Goal: Information Seeking & Learning: Learn about a topic

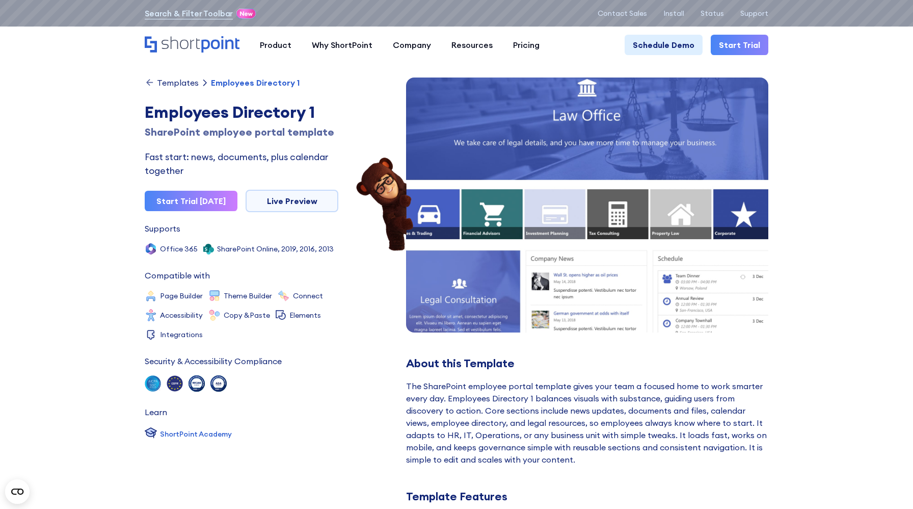
click at [494, 223] on img at bounding box center [587, 342] width 399 height 582
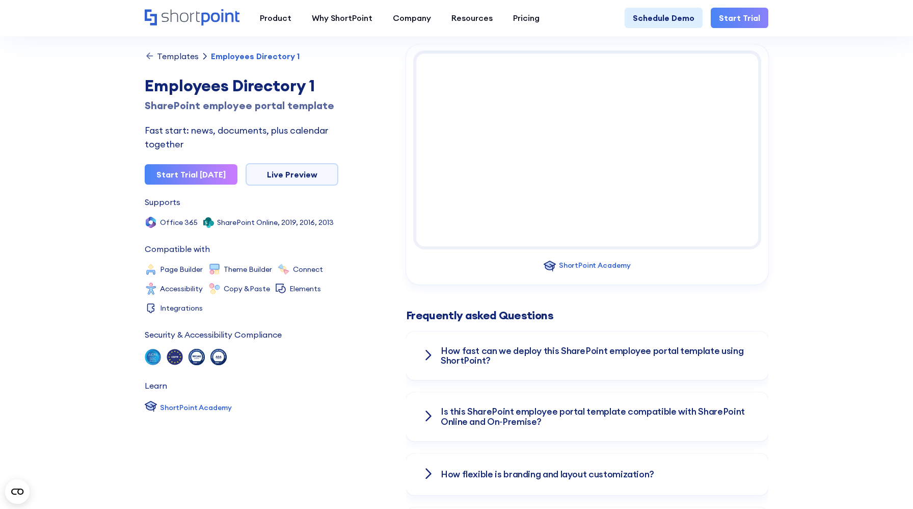
scroll to position [1194, 0]
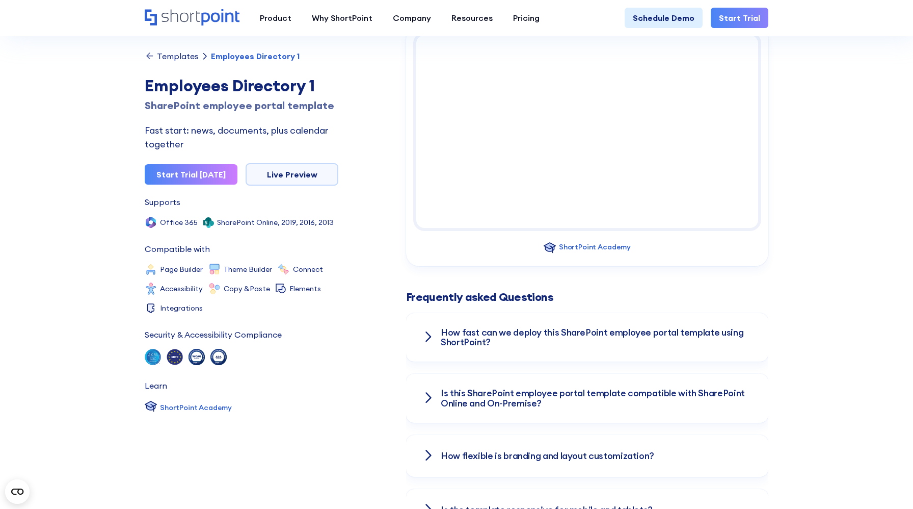
click at [489, 329] on h3 "How fast can we deploy this SharePoint employee portal template using ShortPoin…" at bounding box center [596, 337] width 311 height 20
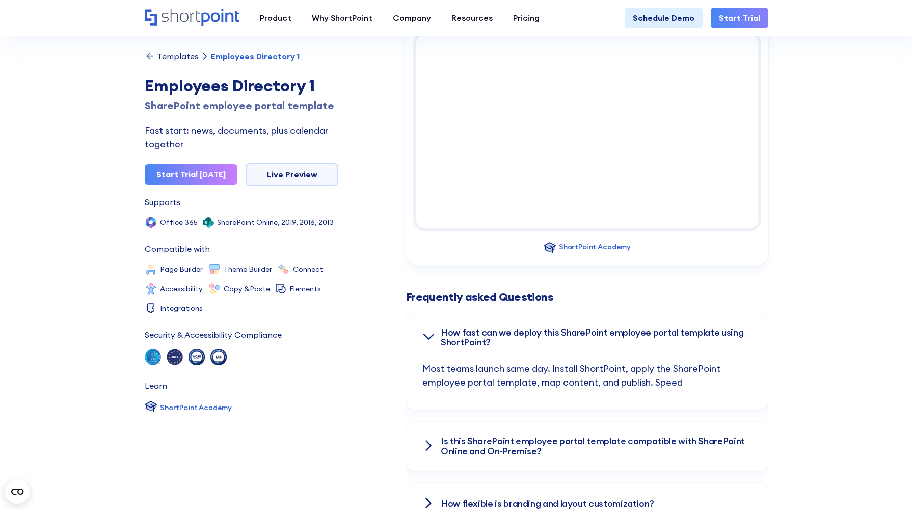
click at [489, 329] on h3 "How fast can we deploy this SharePoint employee portal template using ShortPoin…" at bounding box center [596, 337] width 311 height 20
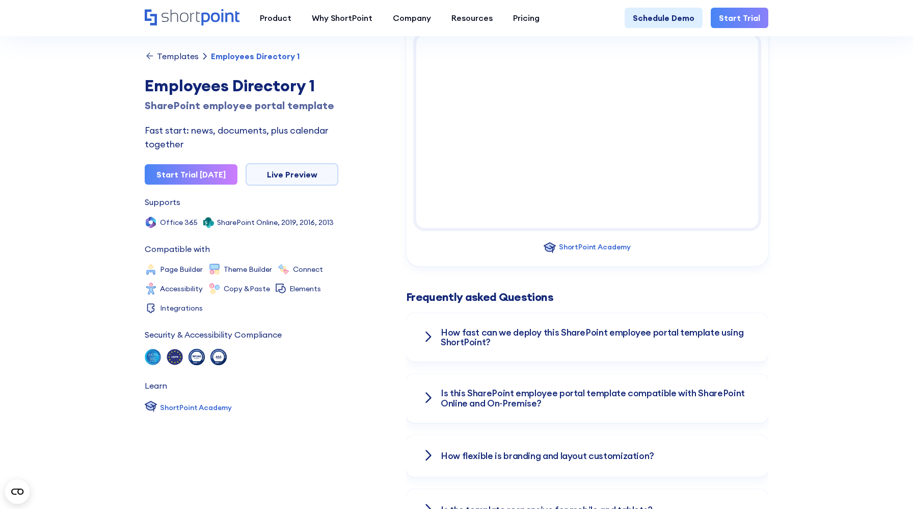
click at [492, 388] on h3 "Is this SharePoint employee portal template compatible with SharePoint Online a…" at bounding box center [596, 398] width 311 height 20
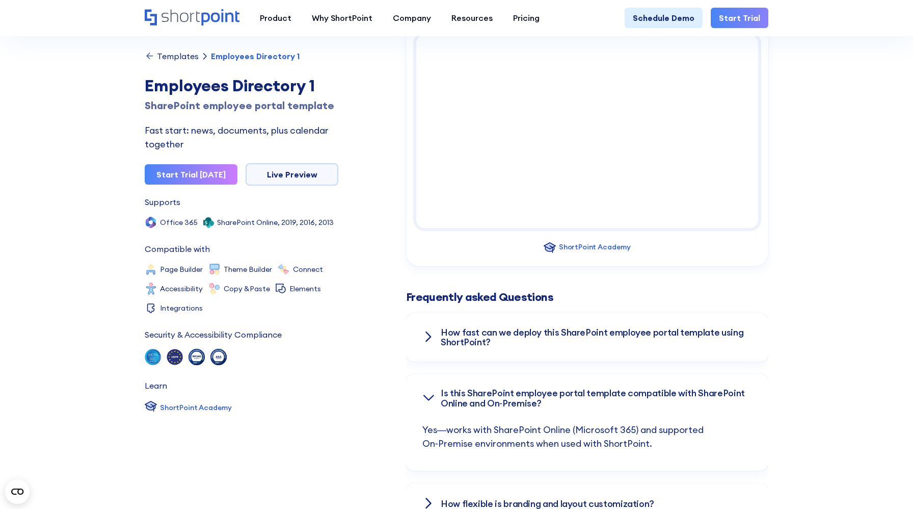
click at [492, 388] on h3 "Is this SharePoint employee portal template compatible with SharePoint Online a…" at bounding box center [596, 398] width 311 height 20
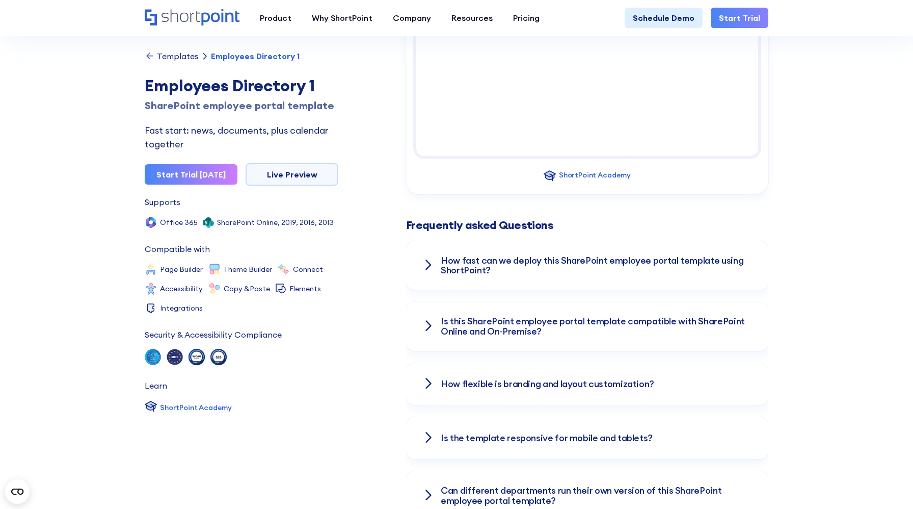
scroll to position [1305, 0]
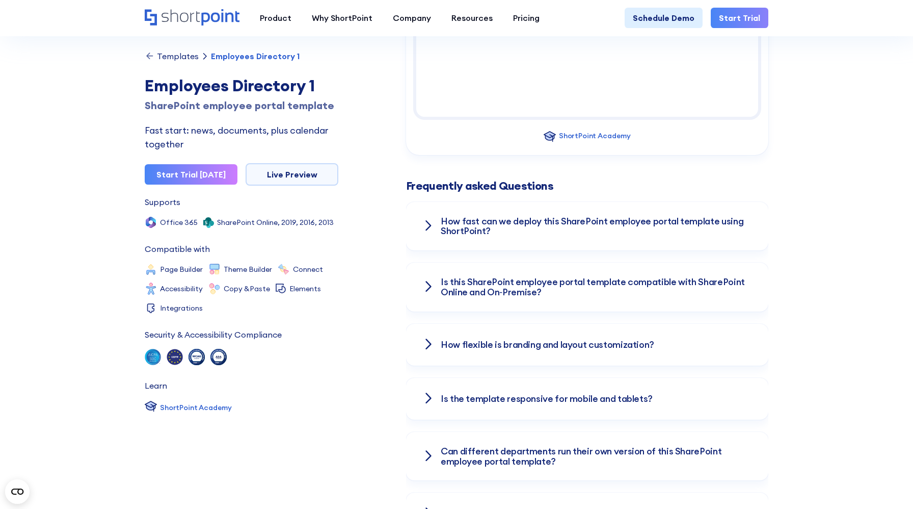
click at [491, 341] on div "How flexible is branding and layout customization?" at bounding box center [587, 345] width 330 height 42
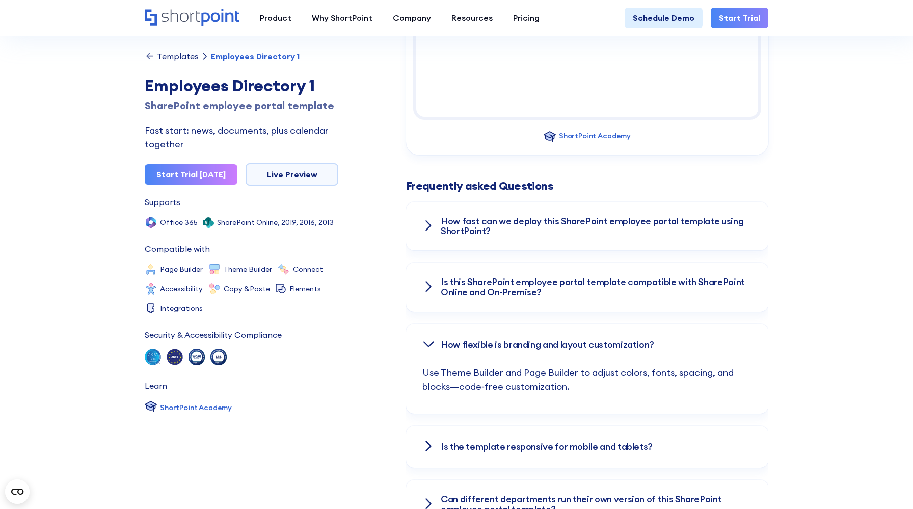
click at [491, 341] on div "How flexible is branding and layout customization?" at bounding box center [587, 345] width 330 height 42
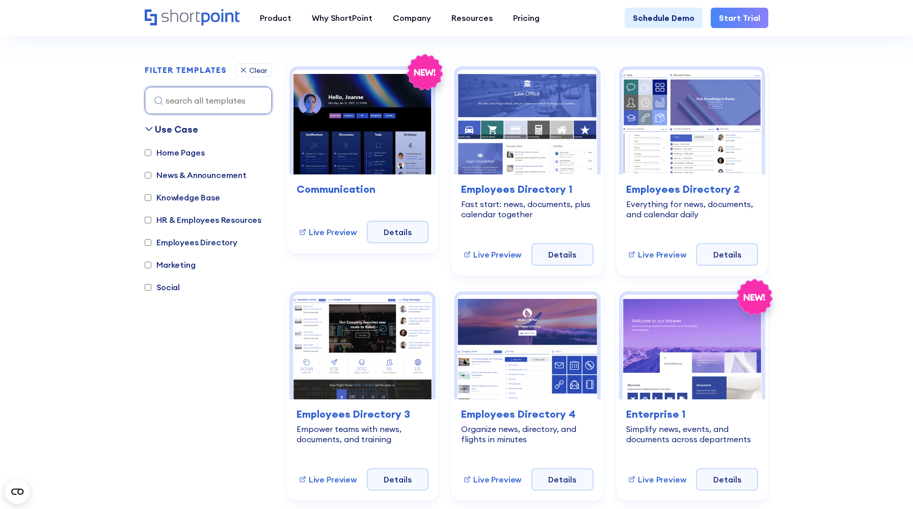
scroll to position [293, 0]
click at [155, 149] on label "Home Pages" at bounding box center [175, 152] width 60 height 12
click at [151, 149] on input "Home Pages" at bounding box center [148, 152] width 7 height 7
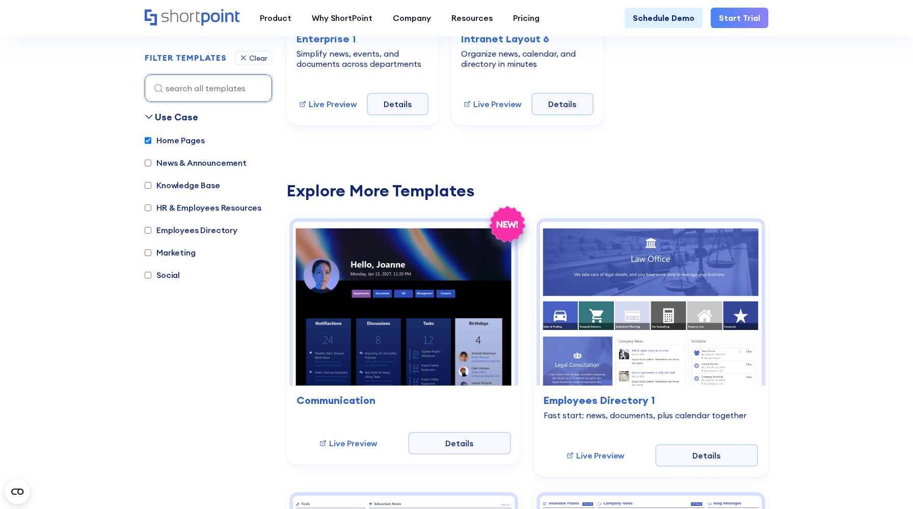
scroll to position [431, 0]
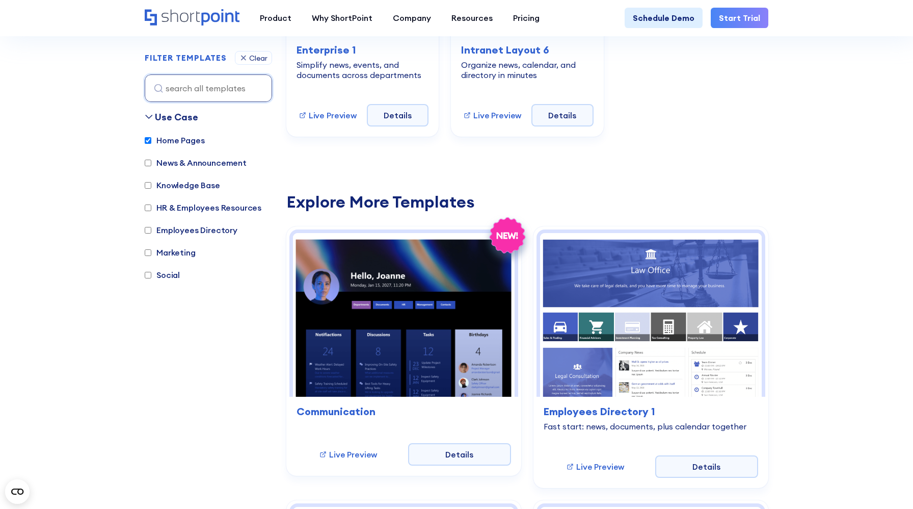
click at [158, 139] on label "Home Pages" at bounding box center [175, 140] width 60 height 12
click at [151, 139] on input "Home Pages" at bounding box center [148, 140] width 7 height 7
checkbox input "false"
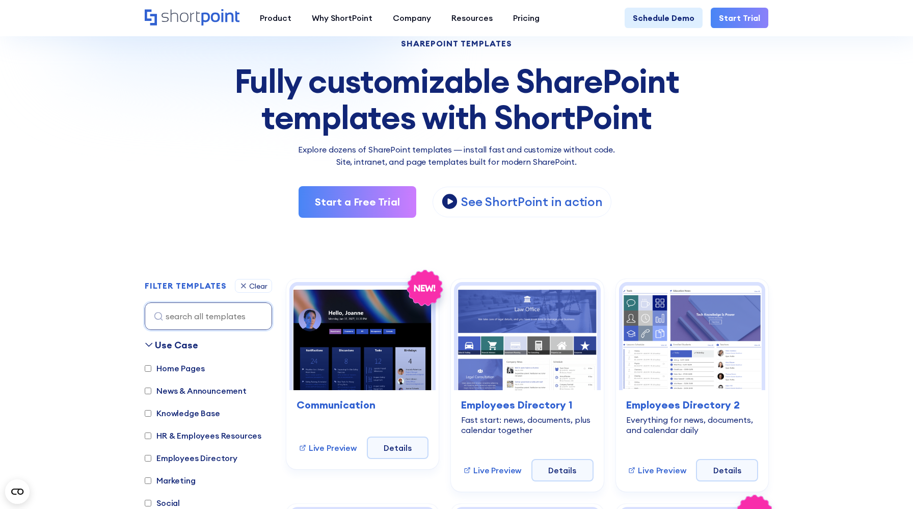
scroll to position [0, 0]
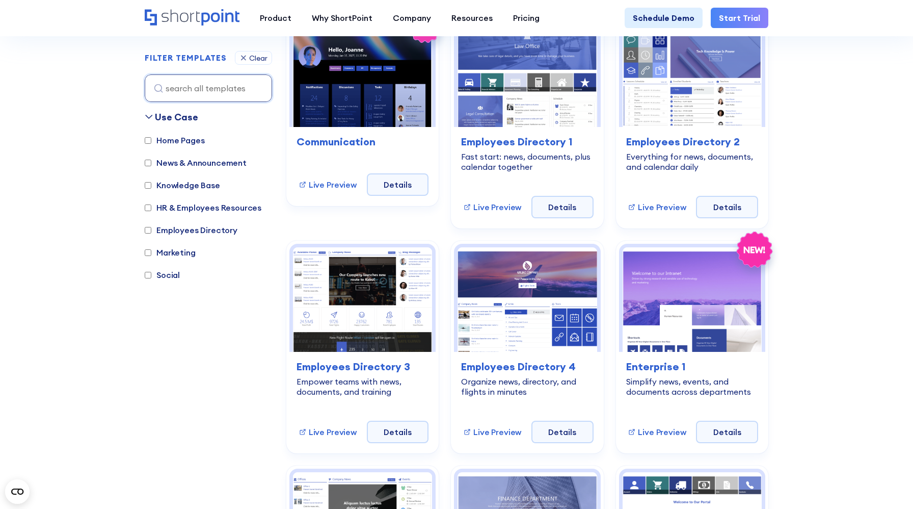
scroll to position [324, 0]
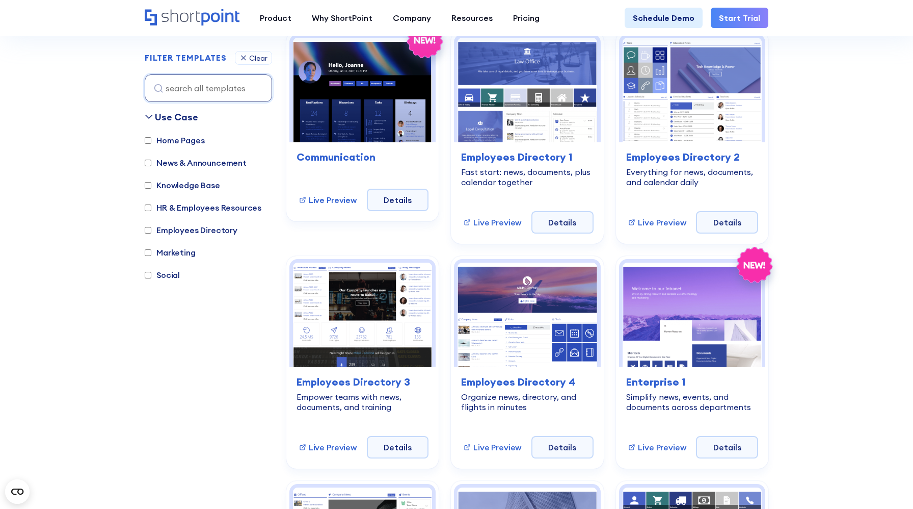
click at [195, 143] on label "Home Pages" at bounding box center [175, 140] width 60 height 12
click at [151, 143] on input "Home Pages" at bounding box center [148, 140] width 7 height 7
checkbox input "true"
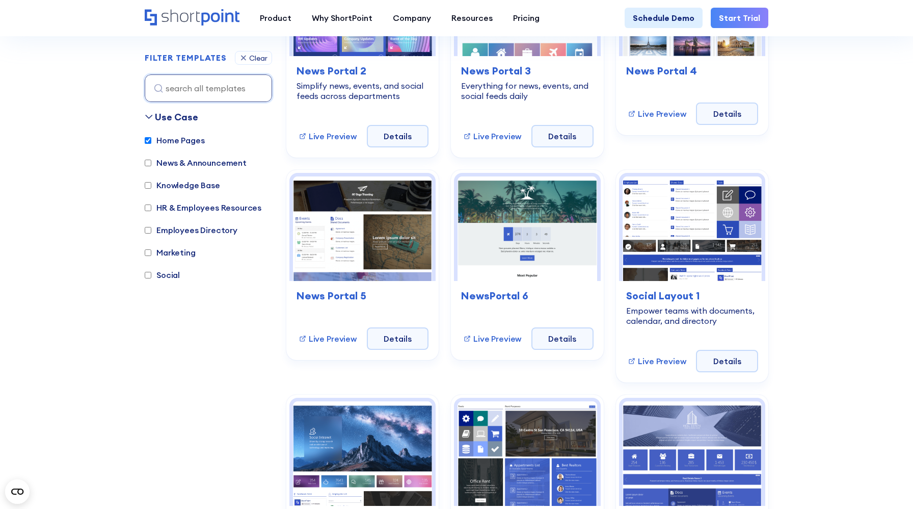
scroll to position [1808, 0]
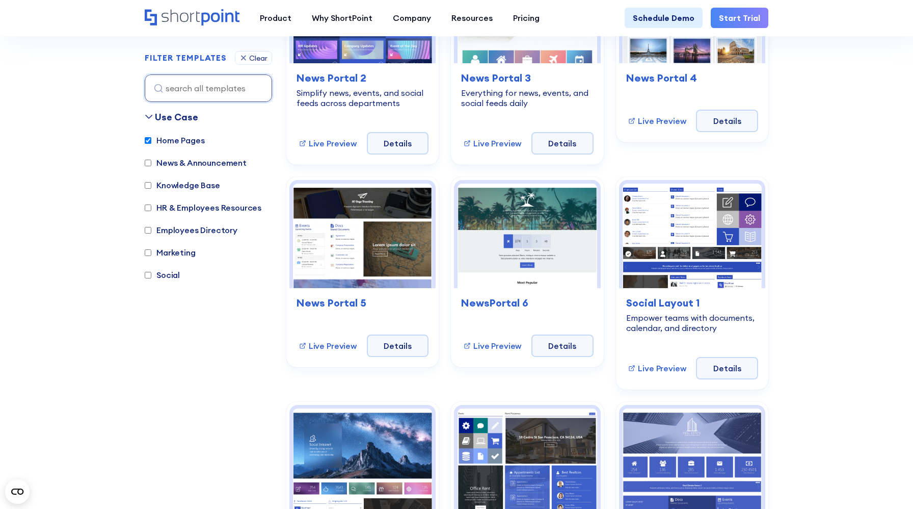
click at [198, 163] on label "News & Announcement" at bounding box center [196, 162] width 102 height 12
click at [151, 163] on input "News & Announcement" at bounding box center [148, 163] width 7 height 7
checkbox input "true"
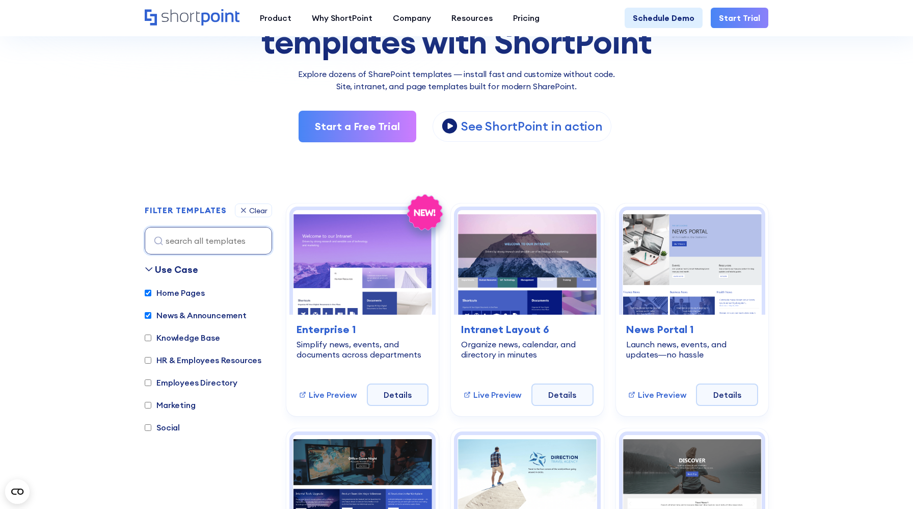
scroll to position [99, 0]
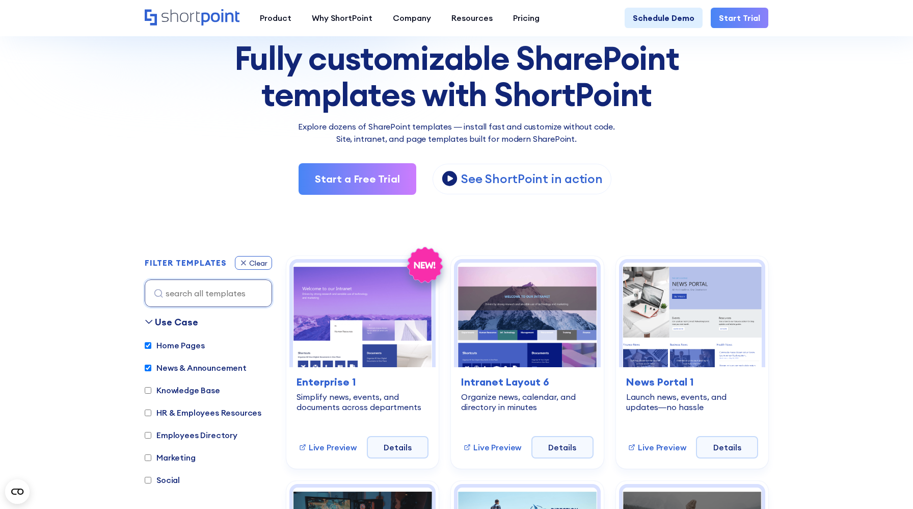
click at [252, 264] on div "Clear" at bounding box center [258, 262] width 18 height 7
checkbox input "false"
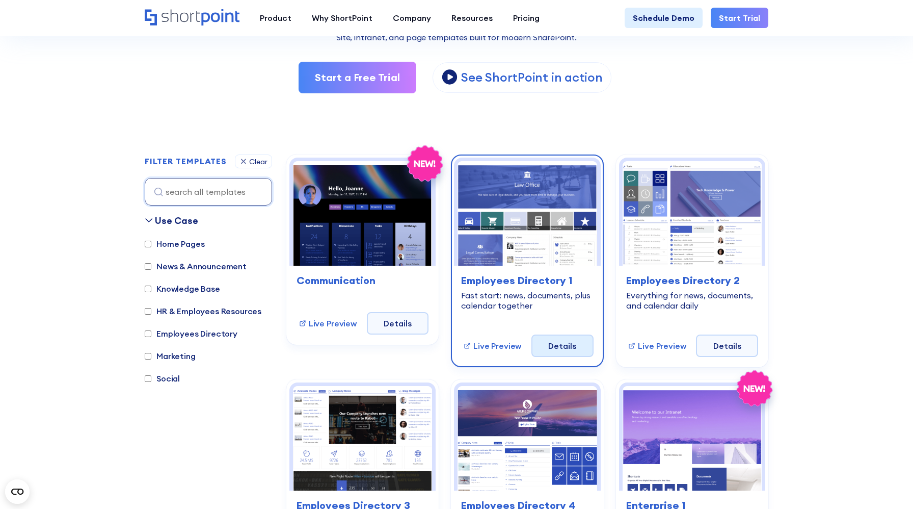
scroll to position [209, 0]
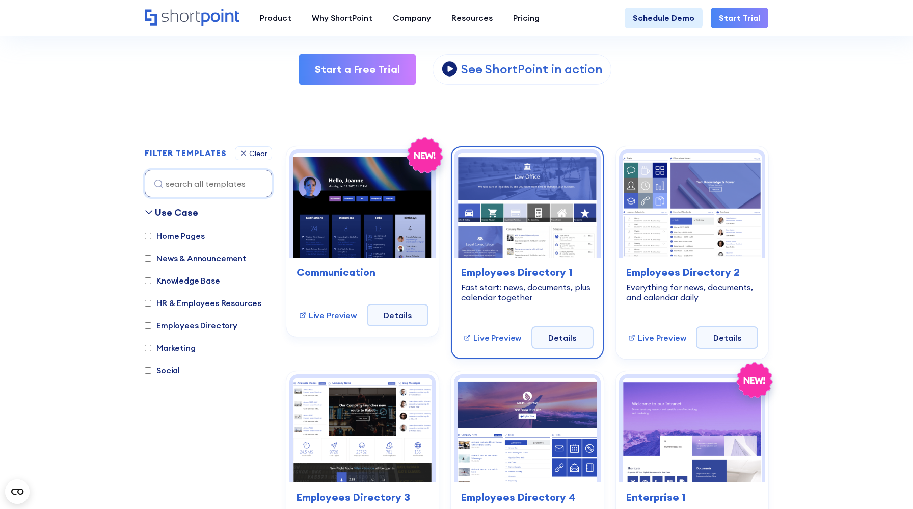
click at [525, 295] on div "Fast start: news, documents, plus calendar together" at bounding box center [527, 292] width 132 height 20
click at [506, 276] on h3 "Employees Directory 1" at bounding box center [527, 271] width 132 height 15
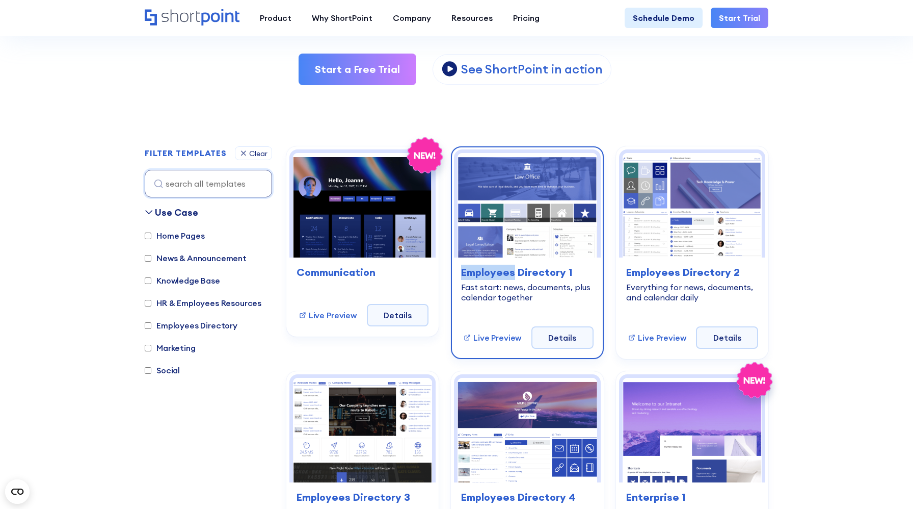
click at [506, 276] on h3 "Employees Directory 1" at bounding box center [527, 271] width 132 height 15
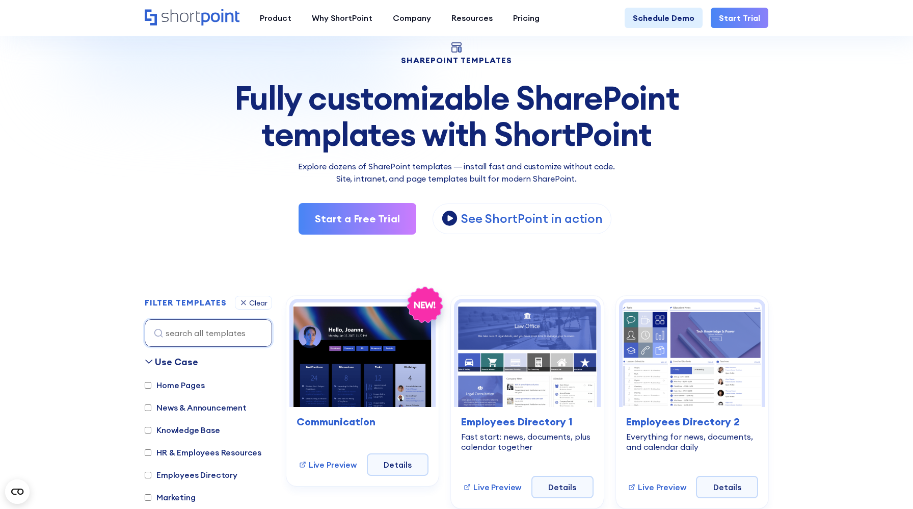
scroll to position [198, 0]
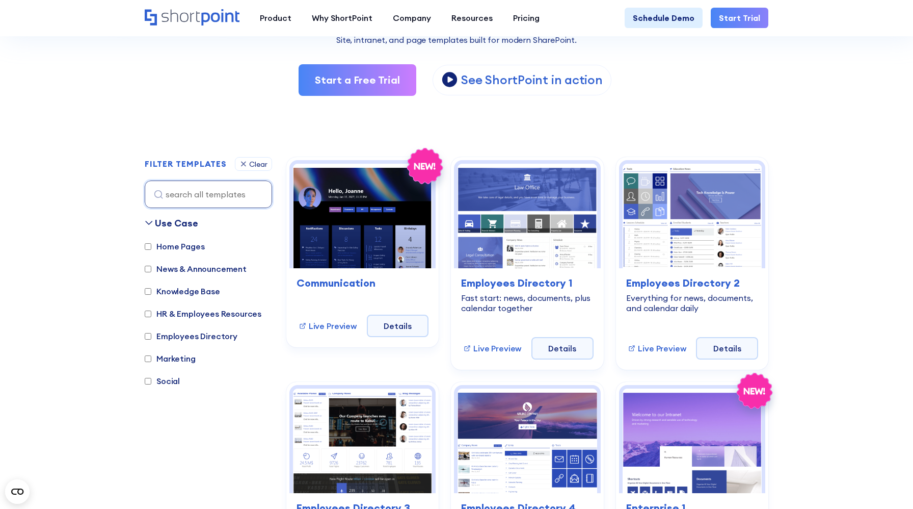
click at [168, 247] on label "Home Pages" at bounding box center [175, 246] width 60 height 12
click at [151, 247] on input "Home Pages" at bounding box center [148, 246] width 7 height 7
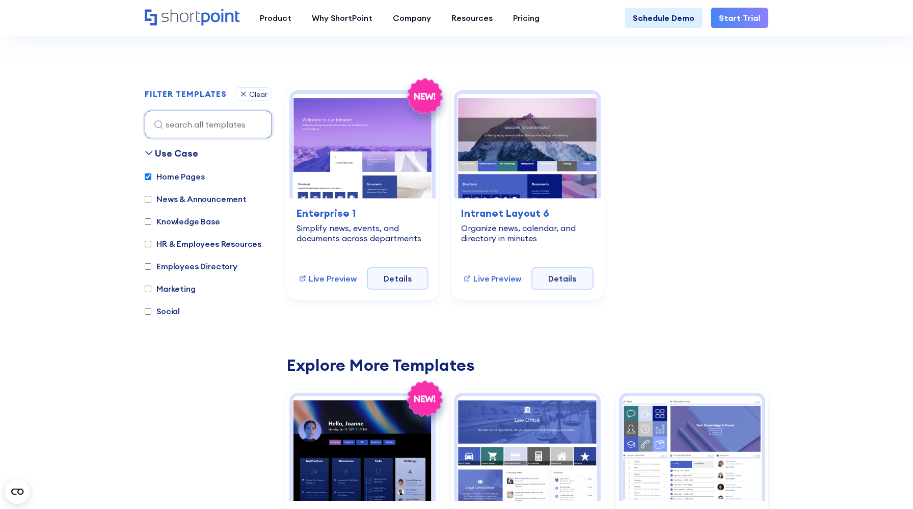
scroll to position [273, 0]
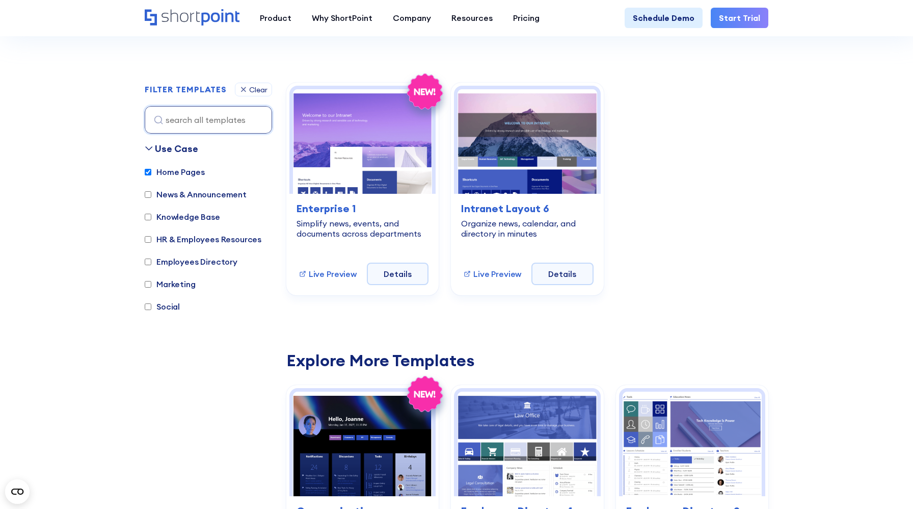
click at [157, 169] on label "Home Pages" at bounding box center [175, 172] width 60 height 12
click at [151, 169] on input "Home Pages" at bounding box center [148, 172] width 7 height 7
checkbox input "false"
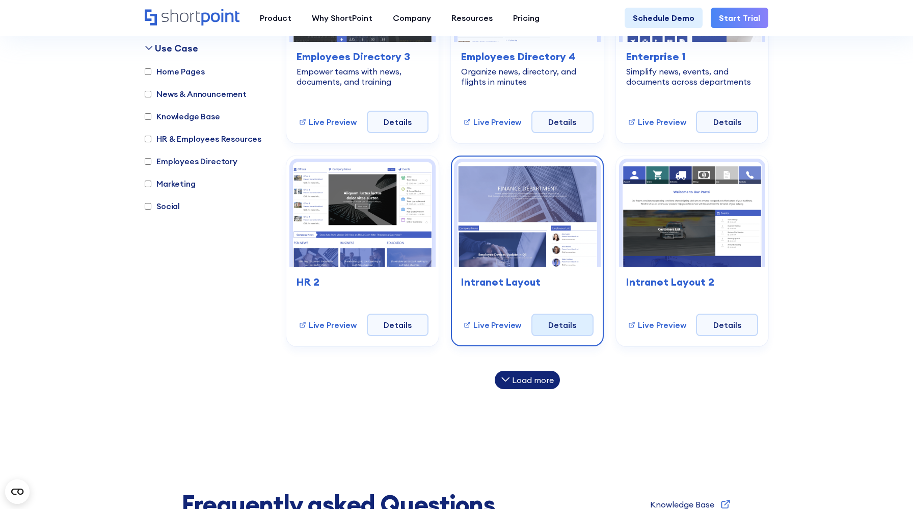
scroll to position [635, 0]
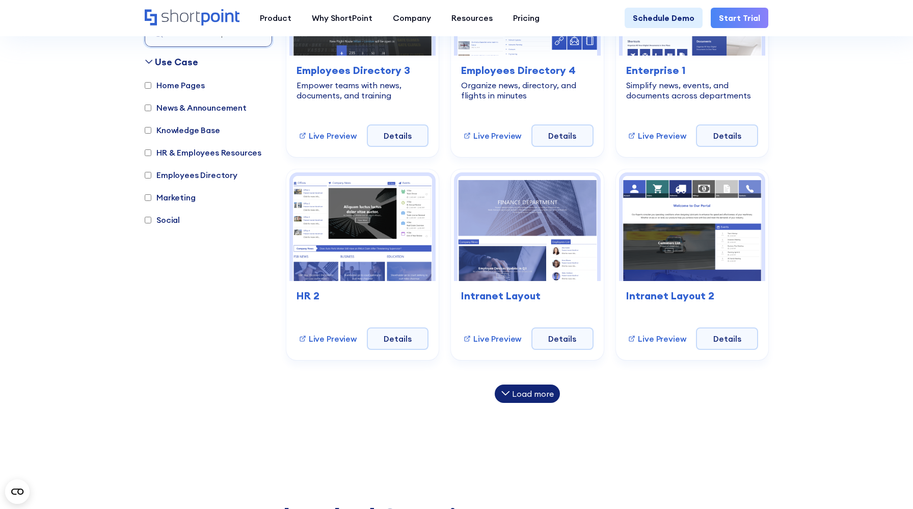
click at [225, 146] on label "HR & Employees Resources" at bounding box center [203, 152] width 117 height 12
click at [151, 149] on input "HR & Employees Resources" at bounding box center [148, 152] width 7 height 7
checkbox input "true"
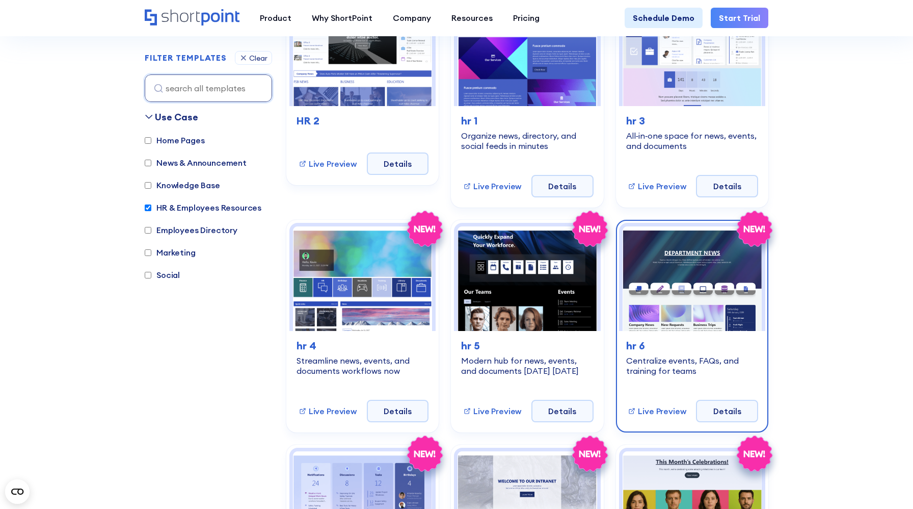
scroll to position [339, 0]
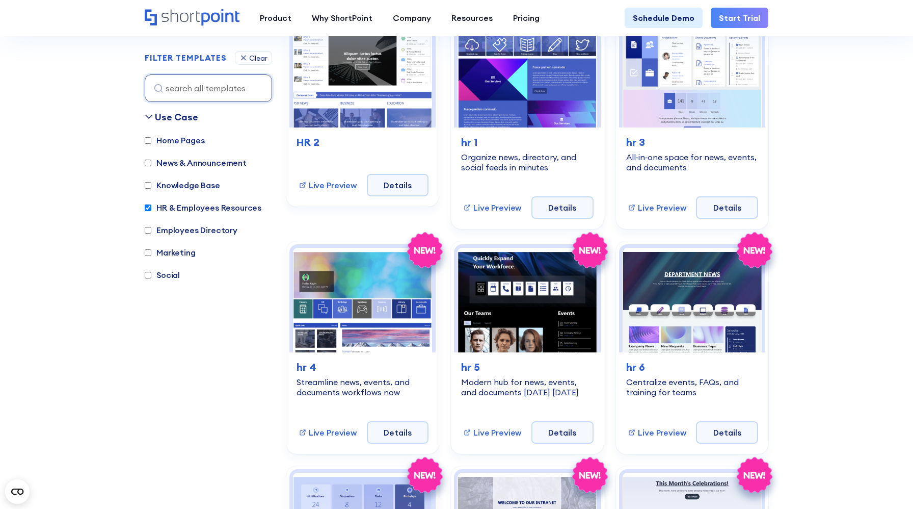
click at [180, 139] on label "Home Pages" at bounding box center [175, 140] width 60 height 12
click at [151, 139] on input "Home Pages" at bounding box center [148, 140] width 7 height 7
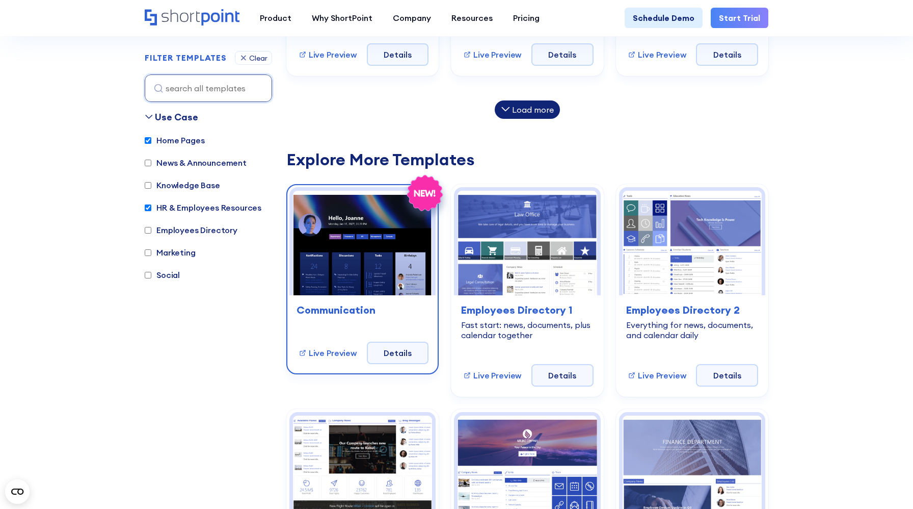
scroll to position [932, 0]
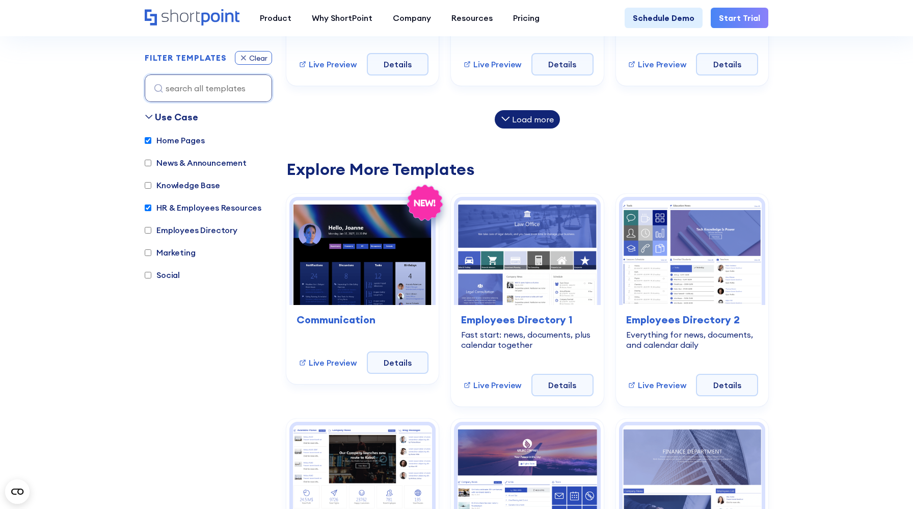
click at [256, 55] on div "Clear" at bounding box center [258, 58] width 18 height 7
checkbox input "false"
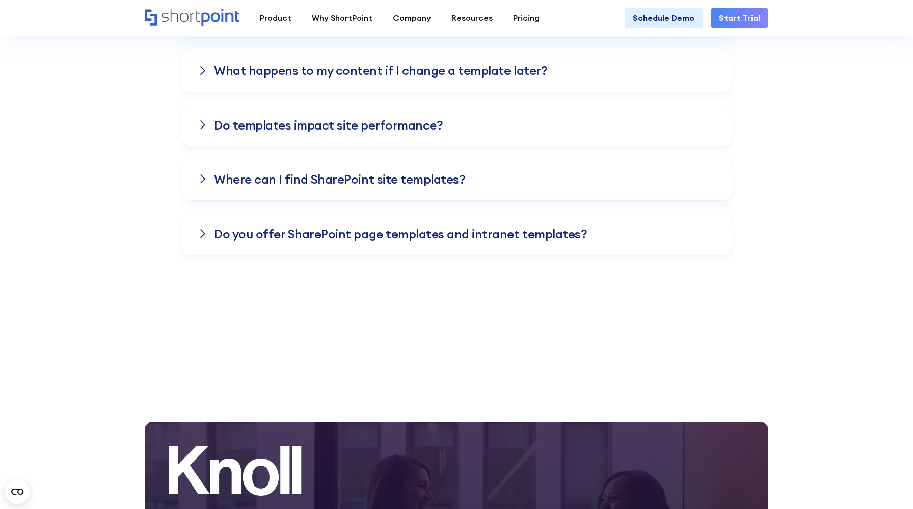
scroll to position [1599, 0]
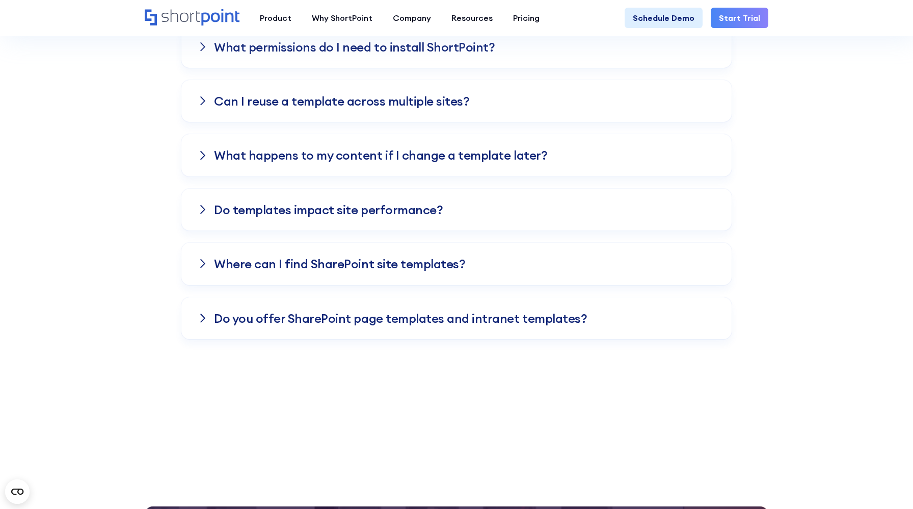
click at [594, 217] on div "Do templates impact site performance?" at bounding box center [457, 210] width 518 height 42
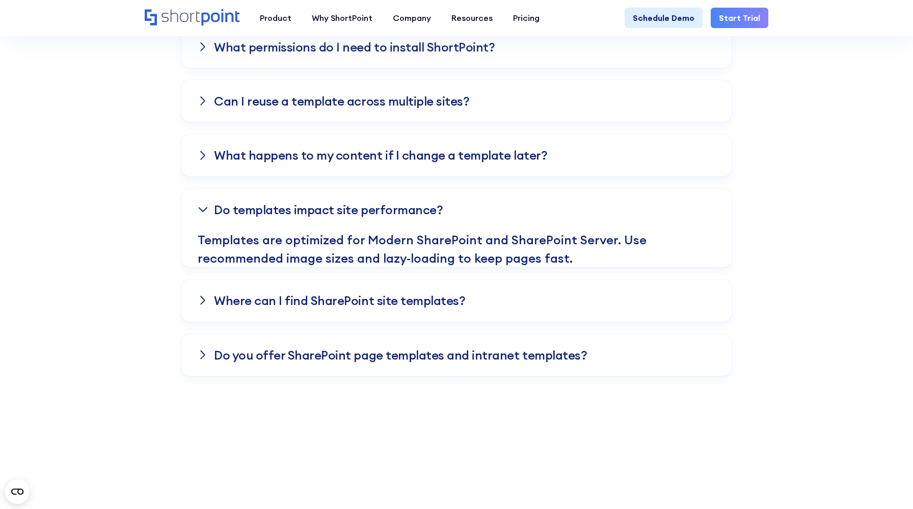
click at [594, 217] on div "Do templates impact site performance?" at bounding box center [457, 210] width 518 height 42
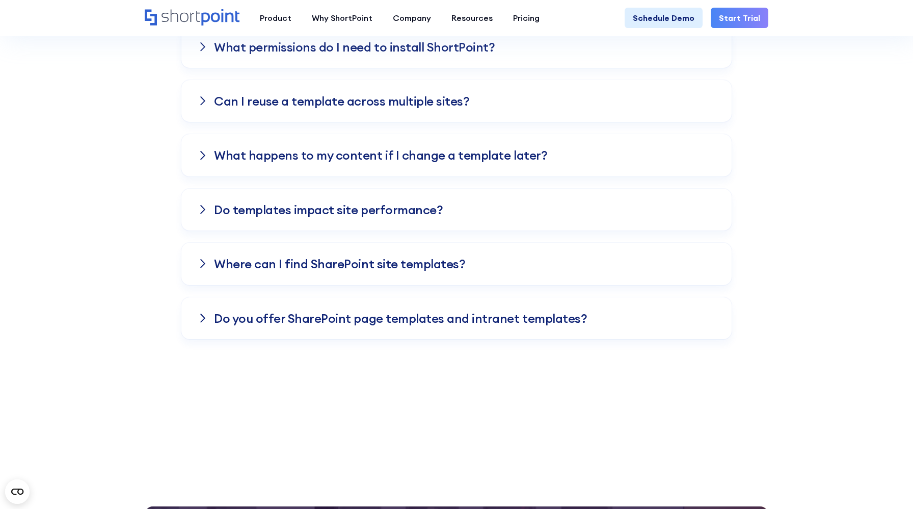
click at [579, 258] on div "Where can I find SharePoint site templates?" at bounding box center [457, 264] width 518 height 42
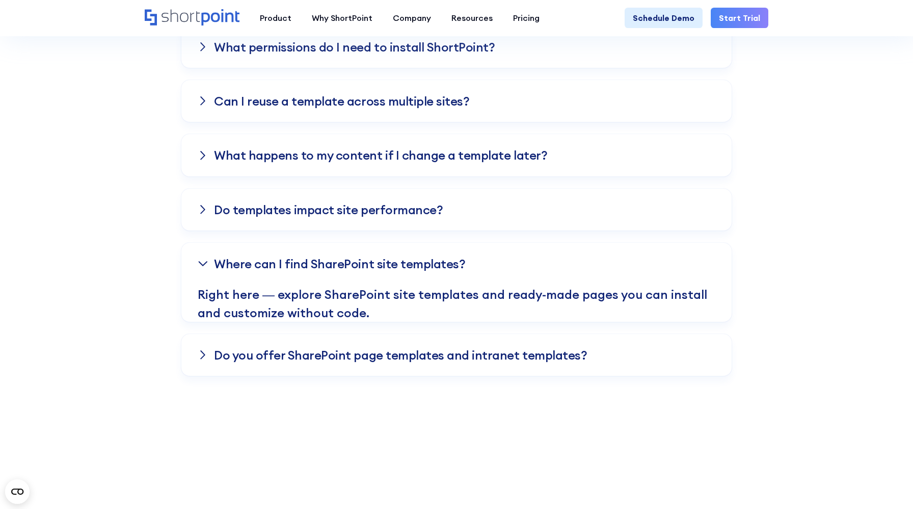
click at [579, 258] on div "Where can I find SharePoint site templates?" at bounding box center [457, 264] width 518 height 42
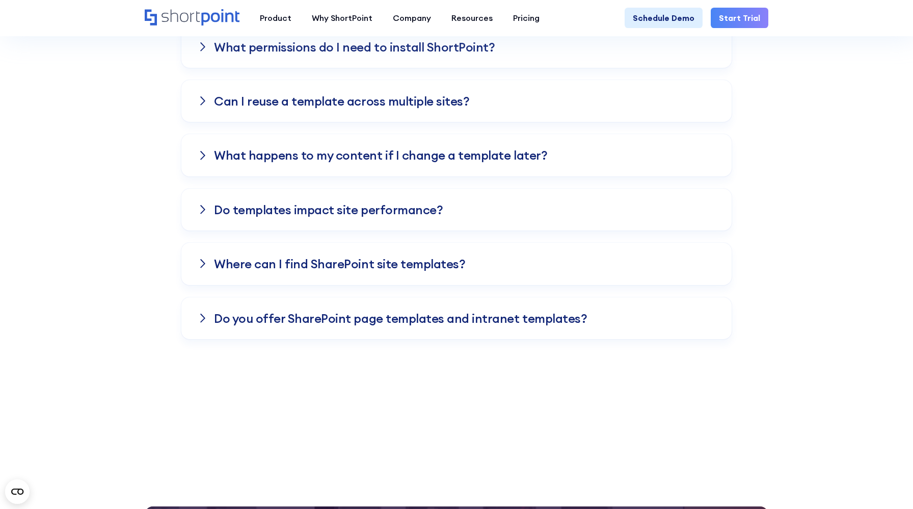
click at [568, 313] on h3 "Do you offer SharePoint page templates and intranet templates?" at bounding box center [400, 317] width 373 height 13
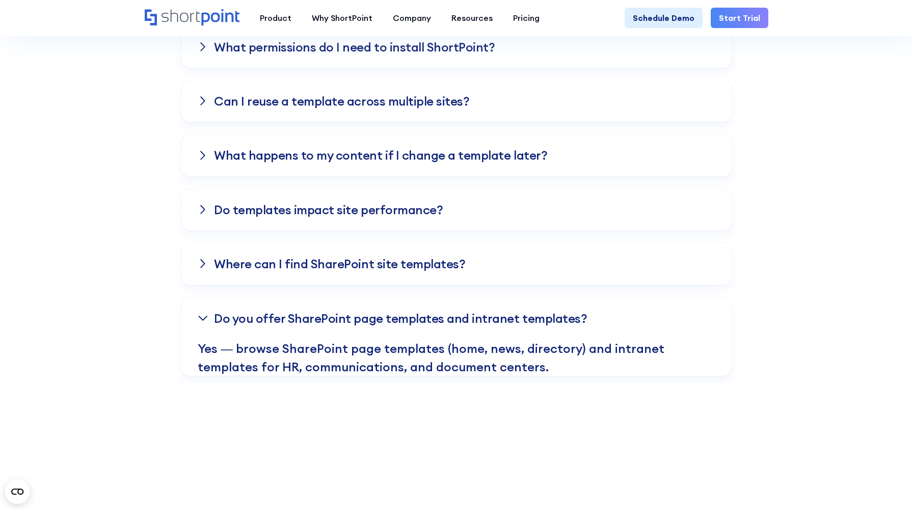
click at [568, 313] on h3 "Do you offer SharePoint page templates and intranet templates?" at bounding box center [400, 317] width 373 height 13
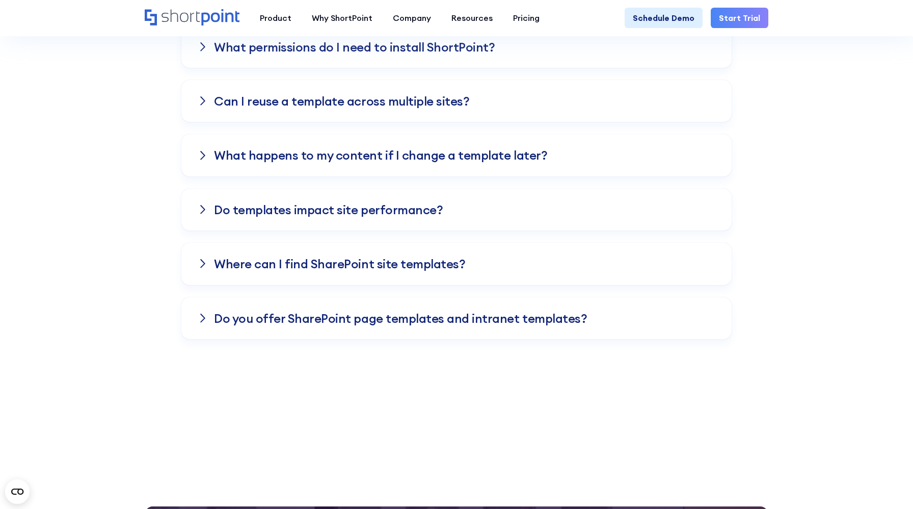
click at [511, 109] on div "Can I reuse a template across multiple sites?" at bounding box center [457, 101] width 518 height 42
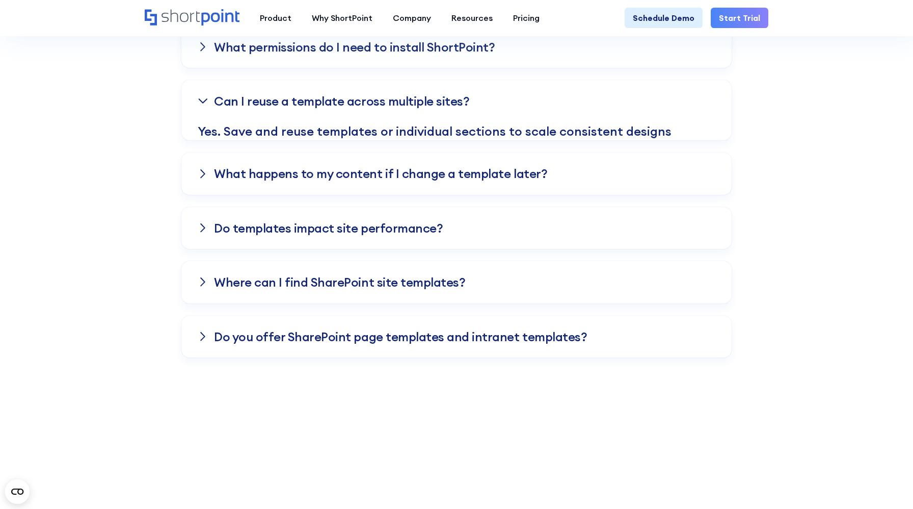
click at [511, 109] on div "Can I reuse a template across multiple sites?" at bounding box center [457, 101] width 518 height 42
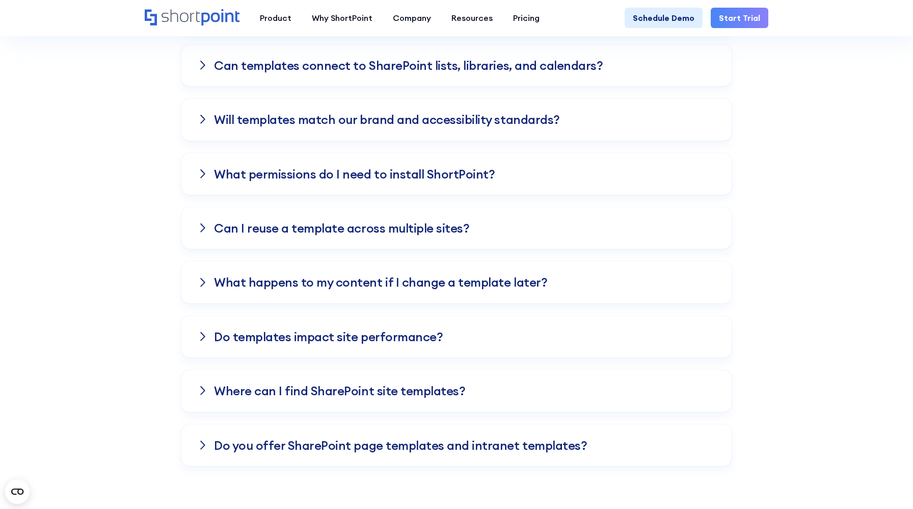
scroll to position [1416, 0]
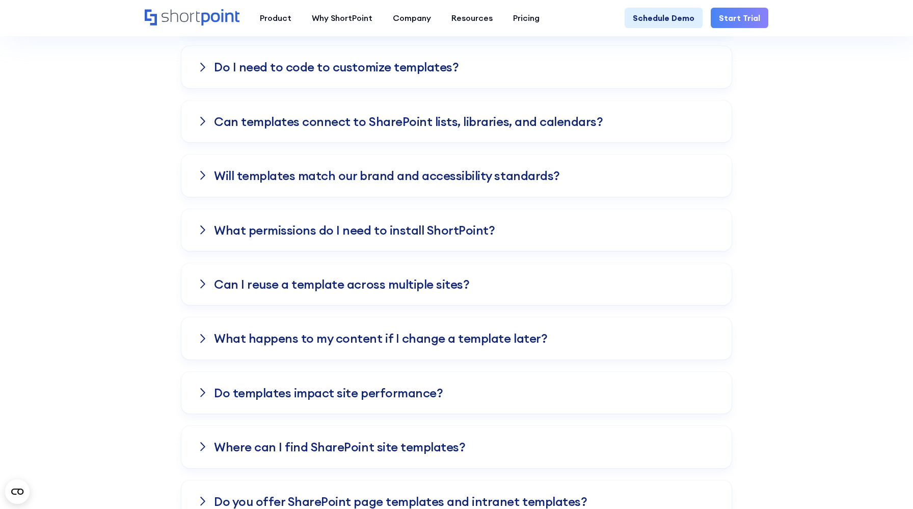
click at [419, 113] on div "Can templates connect to SharePoint lists, libraries, and calendars?" at bounding box center [457, 121] width 518 height 42
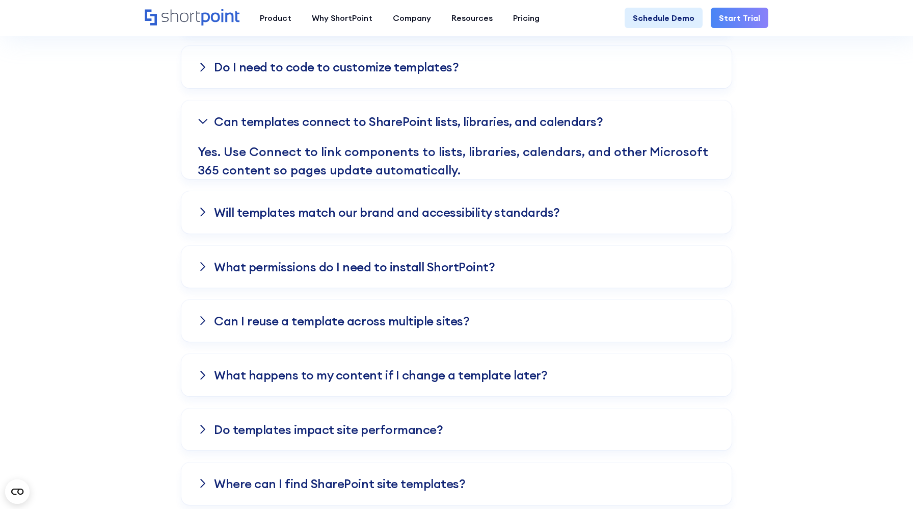
click at [419, 113] on div "Can templates connect to SharePoint lists, libraries, and calendars?" at bounding box center [457, 121] width 518 height 42
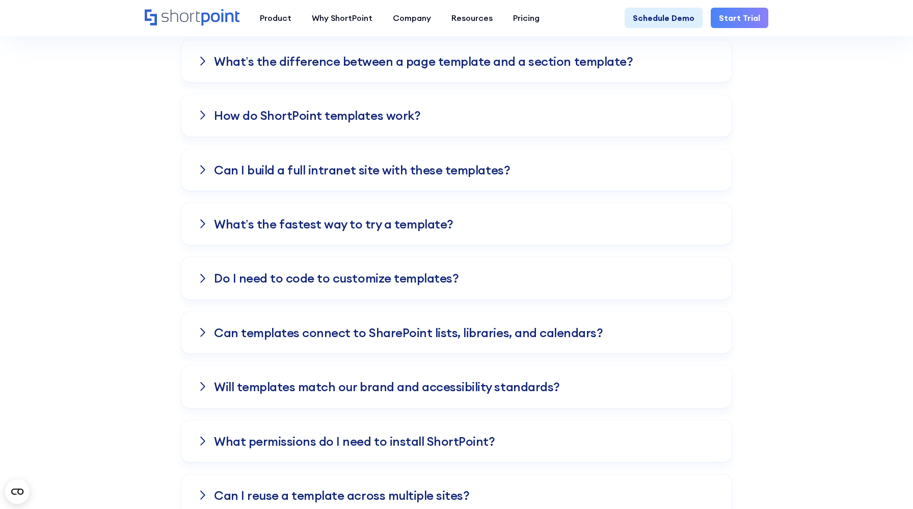
scroll to position [1215, 0]
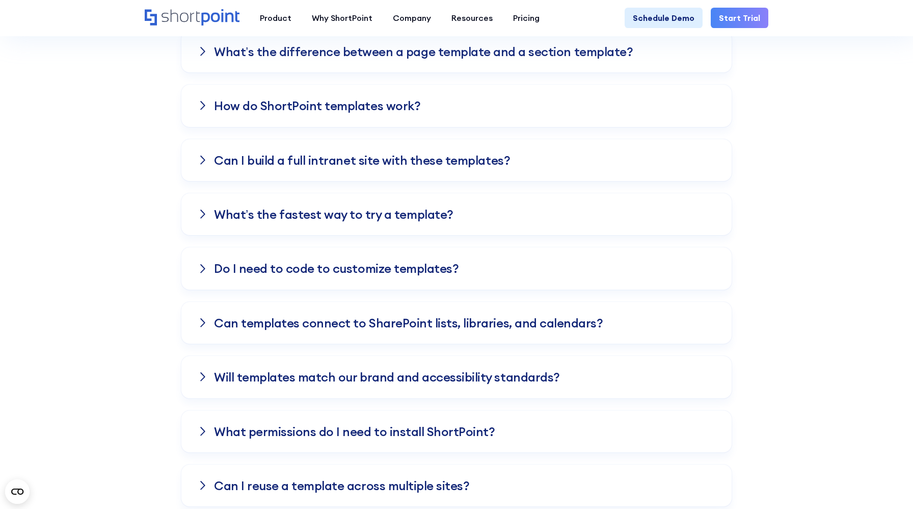
click at [364, 217] on h3 "What’s the fastest way to try a template?" at bounding box center [334, 213] width 240 height 13
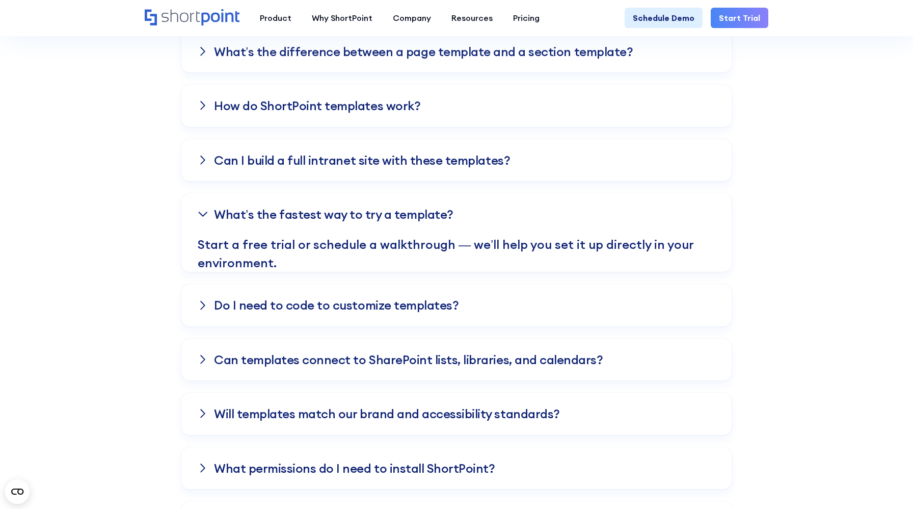
click at [364, 217] on h3 "What’s the fastest way to try a template?" at bounding box center [334, 213] width 240 height 13
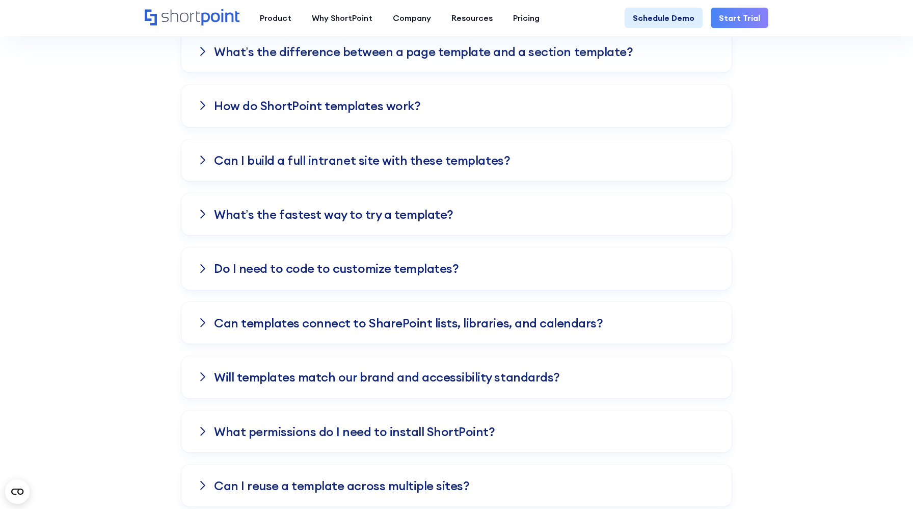
click at [363, 256] on div "Do I need to code to customize templates?" at bounding box center [457, 268] width 518 height 42
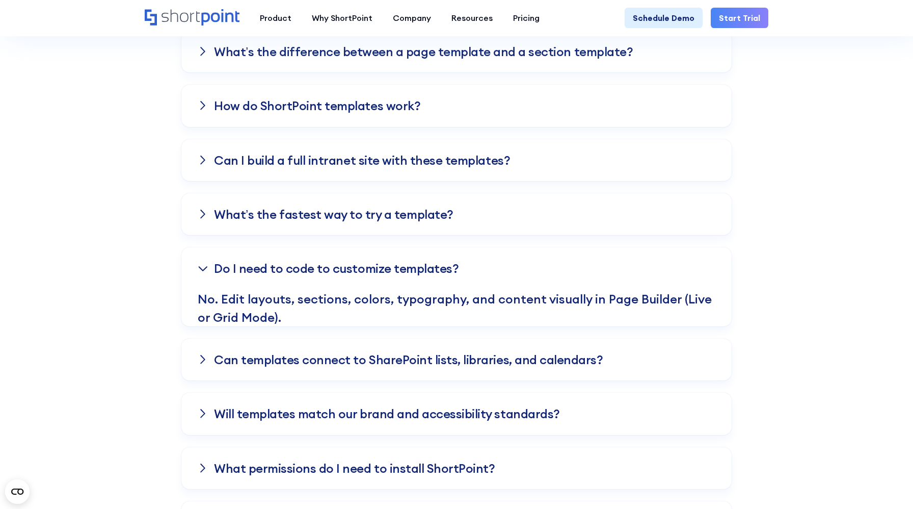
click at [363, 256] on div "Do I need to code to customize templates?" at bounding box center [457, 268] width 518 height 42
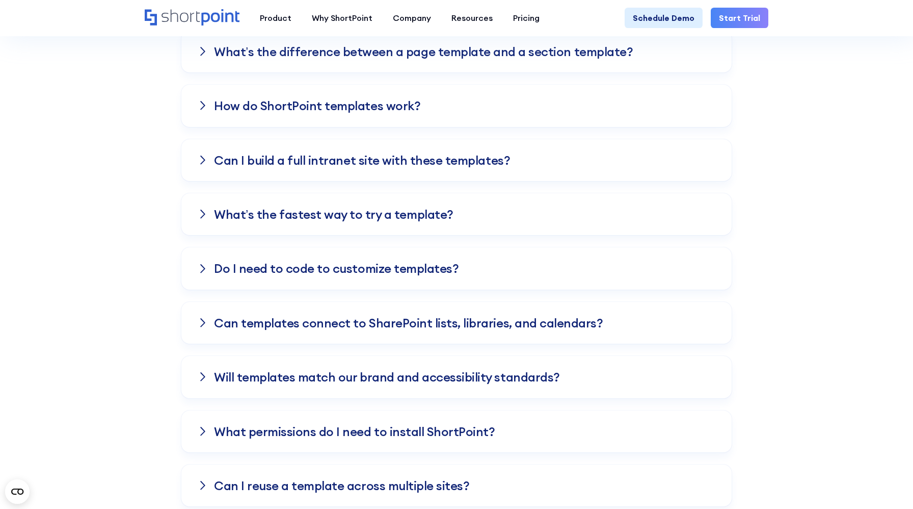
click at [363, 305] on div "Can templates connect to SharePoint lists, libraries, and calendars?" at bounding box center [457, 323] width 518 height 42
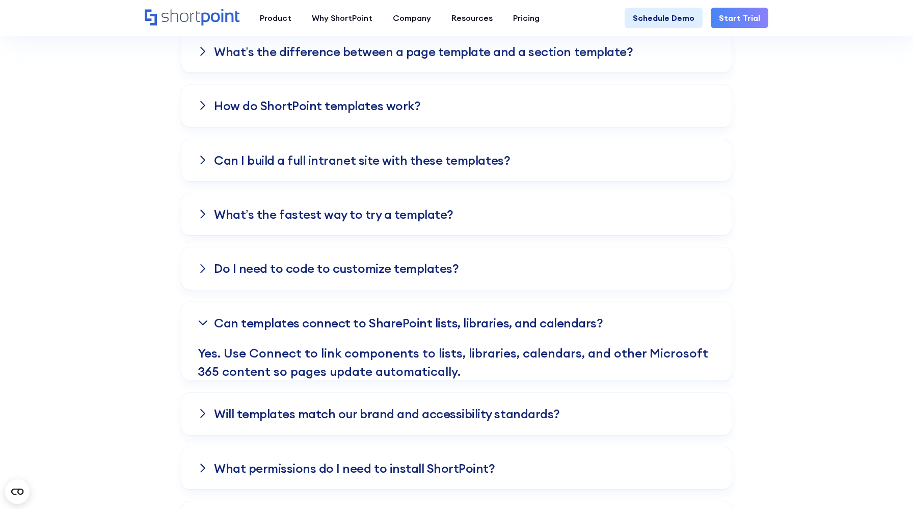
click at [363, 305] on div "Can templates connect to SharePoint lists, libraries, and calendars?" at bounding box center [457, 323] width 518 height 42
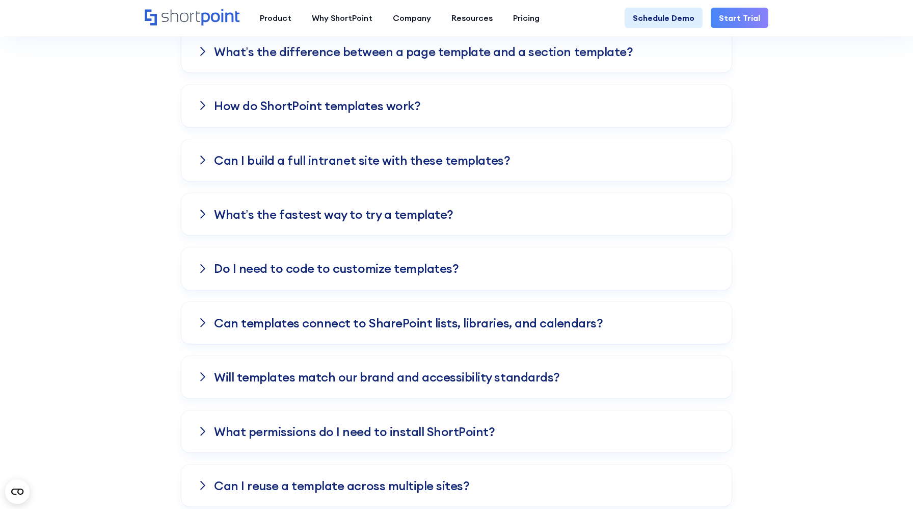
click at [364, 376] on h3 "Will templates match our brand and accessibility standards?" at bounding box center [387, 376] width 346 height 13
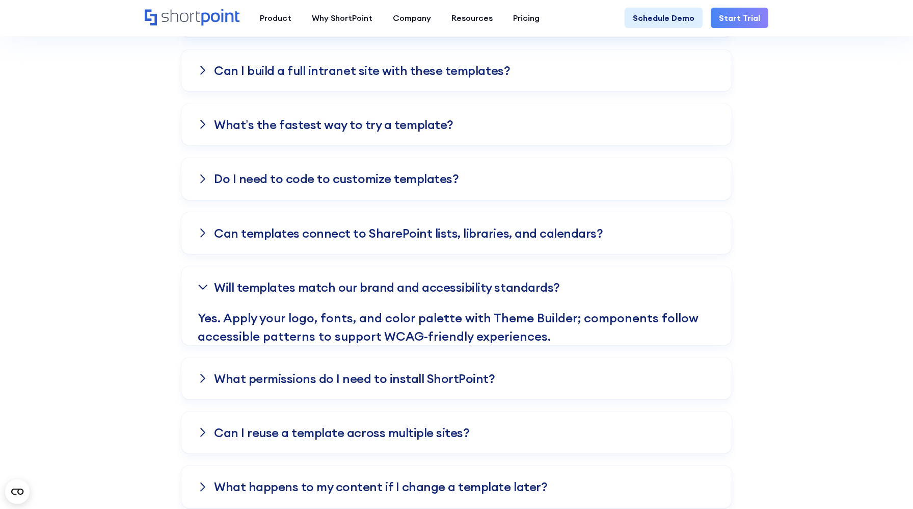
scroll to position [1371, 0]
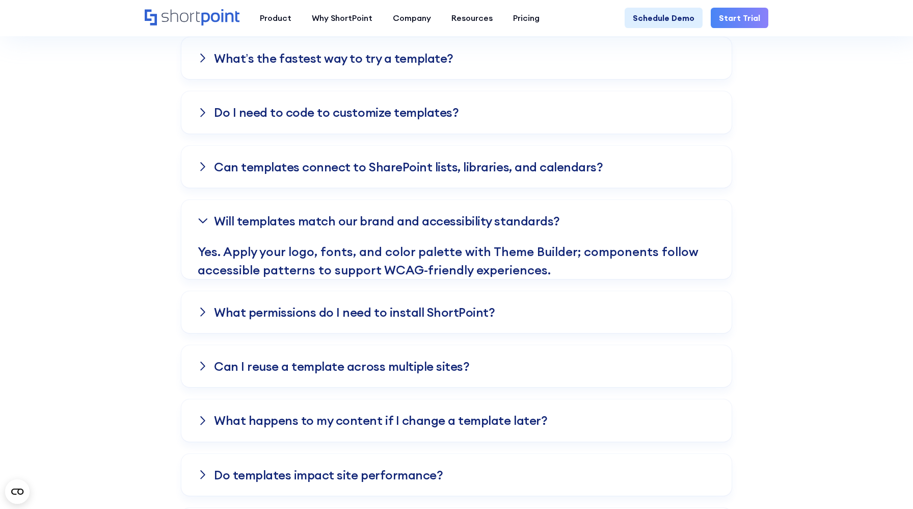
click at [368, 223] on h3 "Will templates match our brand and accessibility standards?" at bounding box center [387, 220] width 346 height 13
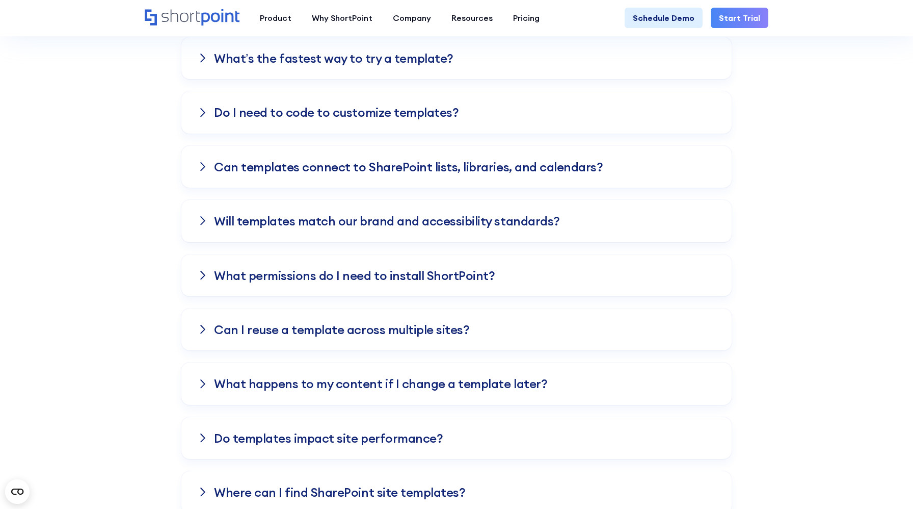
click at [366, 269] on h3 "What permissions do I need to install ShortPoint?" at bounding box center [354, 275] width 281 height 13
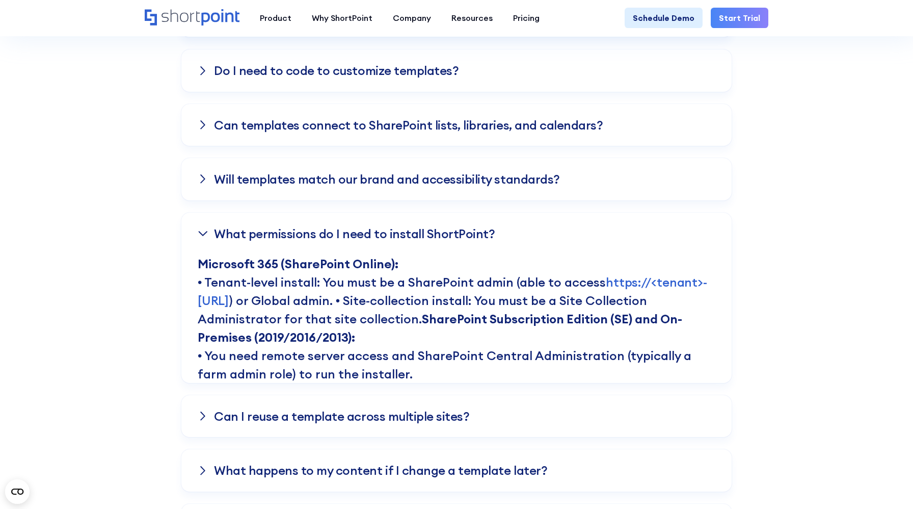
scroll to position [1419, 0]
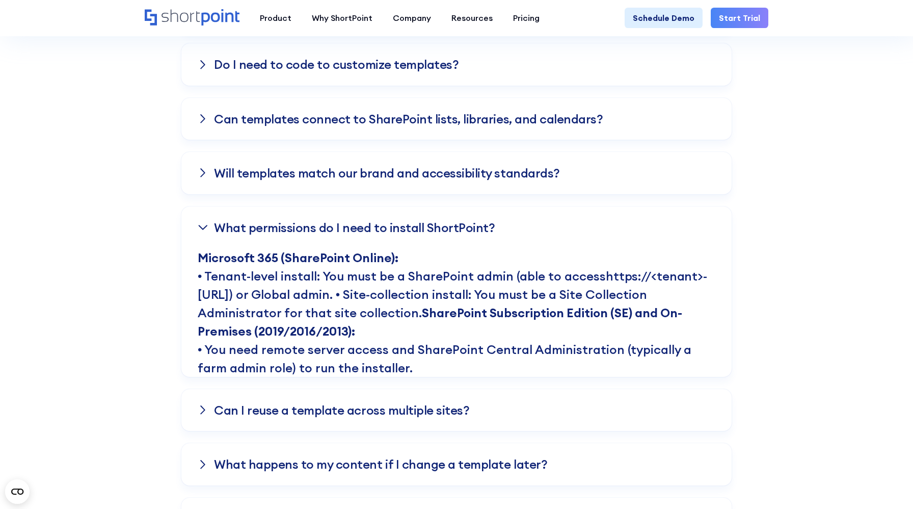
click at [305, 291] on link "https://<tenant>-[URL]" at bounding box center [452, 285] width 509 height 34
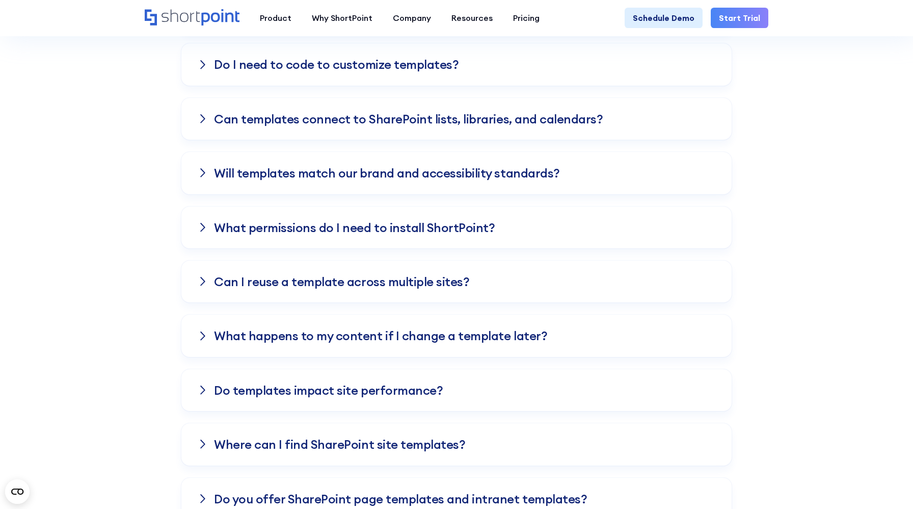
click at [206, 224] on div at bounding box center [203, 227] width 10 height 8
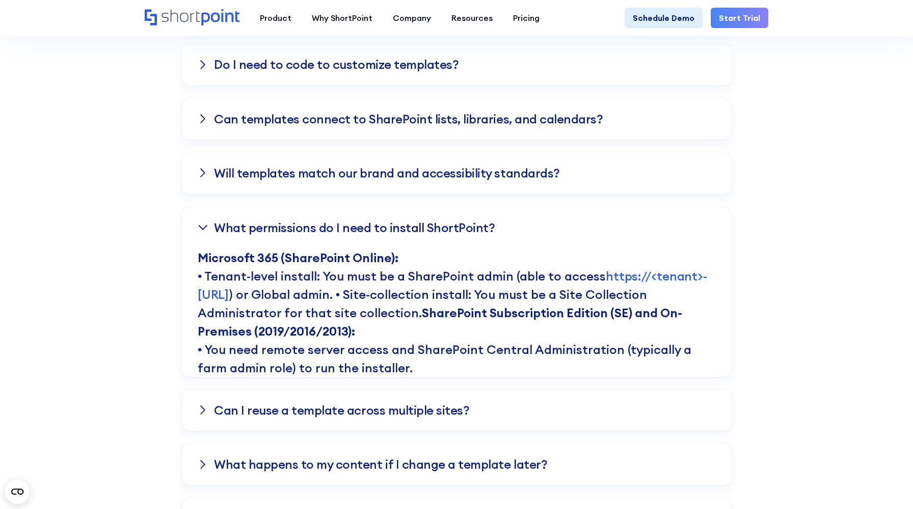
click at [772, 221] on div "Frequently asked Questions Knowledge Base Do these templates work with Microsof…" at bounding box center [456, 184] width 913 height 926
click at [429, 178] on h3 "Will templates match our brand and accessibility standards?" at bounding box center [387, 172] width 346 height 13
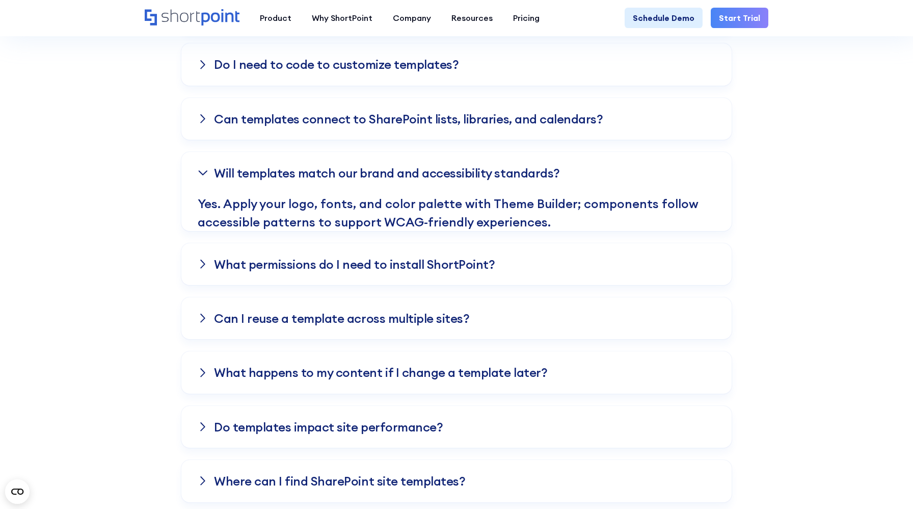
click at [401, 164] on div "Will templates match our brand and accessibility standards?" at bounding box center [457, 173] width 518 height 42
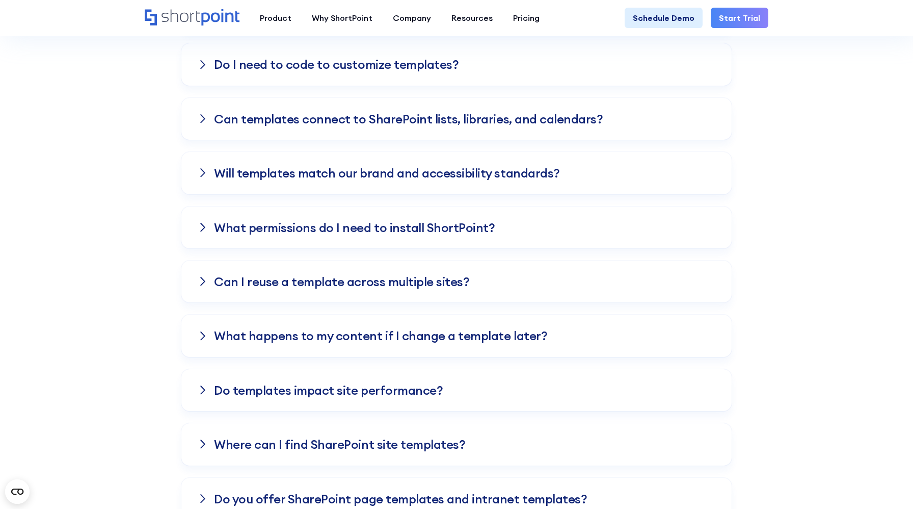
click at [401, 164] on div "Will templates match our brand and accessibility standards?" at bounding box center [457, 173] width 518 height 42
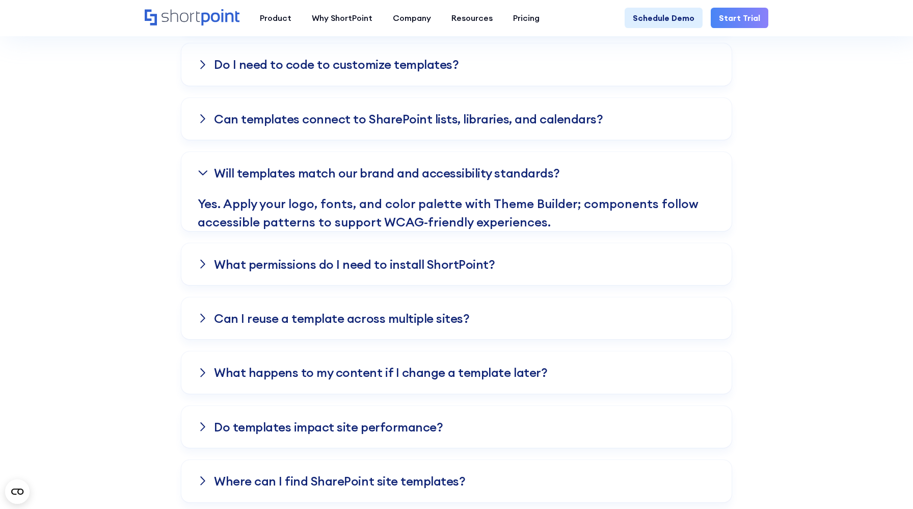
click at [389, 258] on h3 "What permissions do I need to install ShortPoint?" at bounding box center [354, 263] width 281 height 13
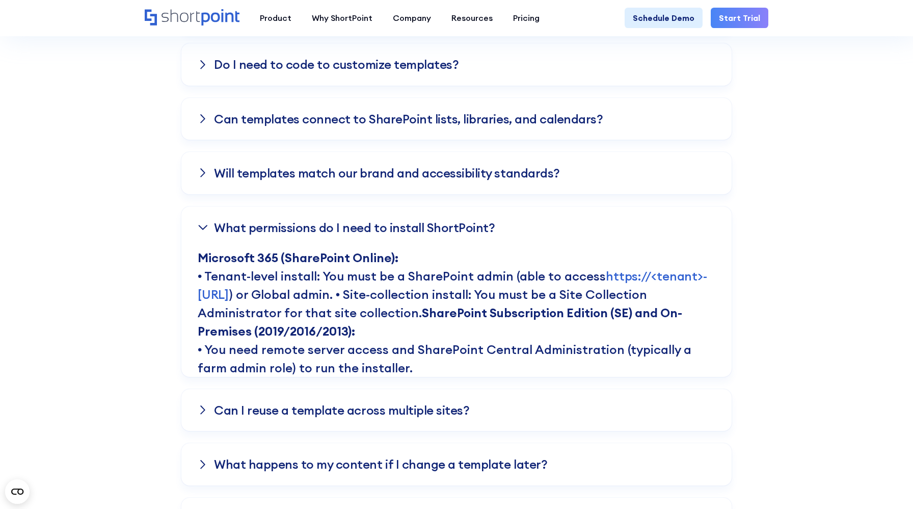
click at [378, 176] on h3 "Will templates match our brand and accessibility standards?" at bounding box center [387, 172] width 346 height 13
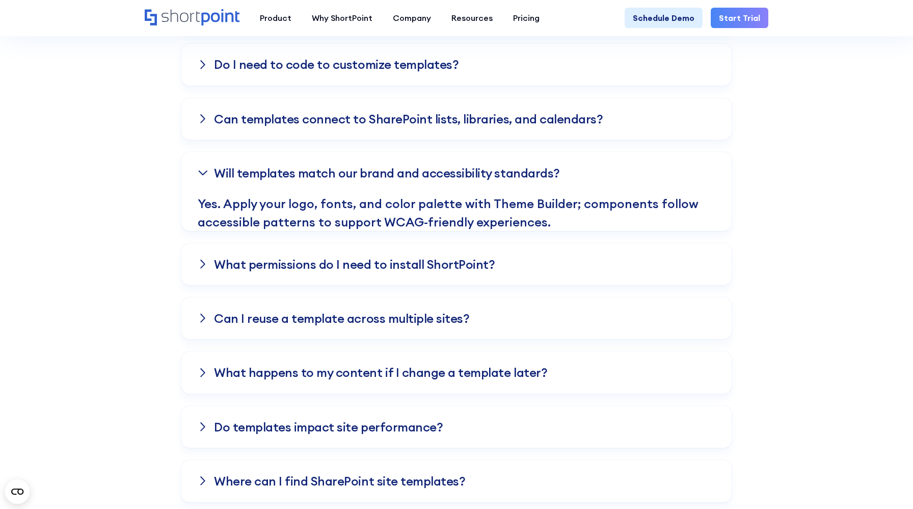
click at [377, 115] on h3 "Can templates connect to SharePoint lists, libraries, and calendars?" at bounding box center [408, 118] width 389 height 13
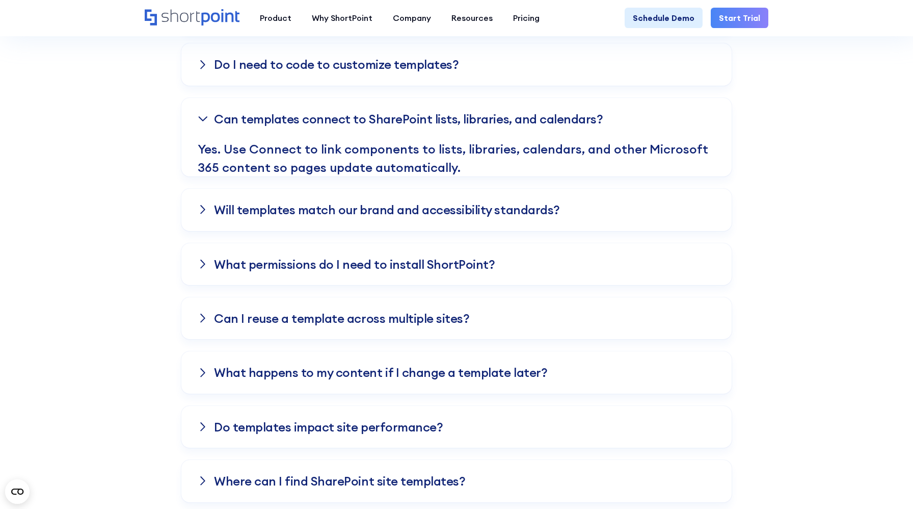
click at [372, 220] on div "Will templates match our brand and accessibility standards?" at bounding box center [457, 210] width 518 height 42
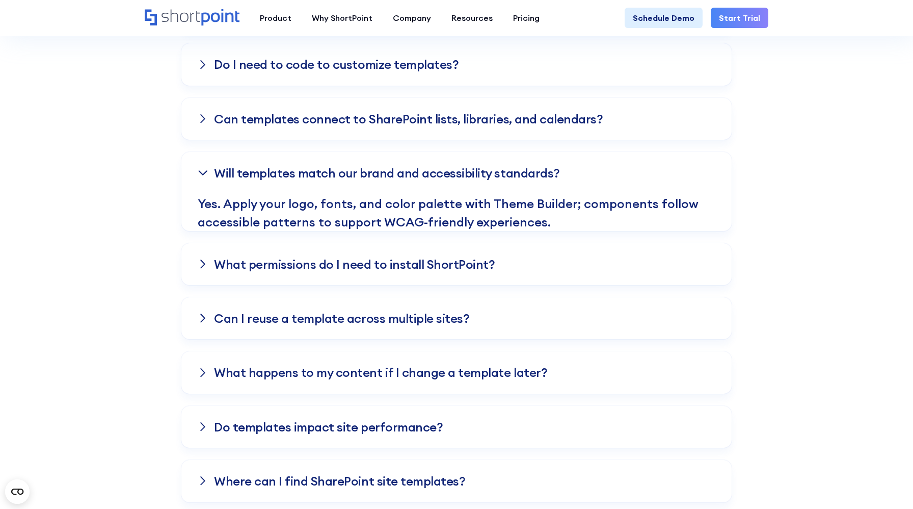
click at [334, 168] on h3 "Will templates match our brand and accessibility standards?" at bounding box center [387, 172] width 346 height 13
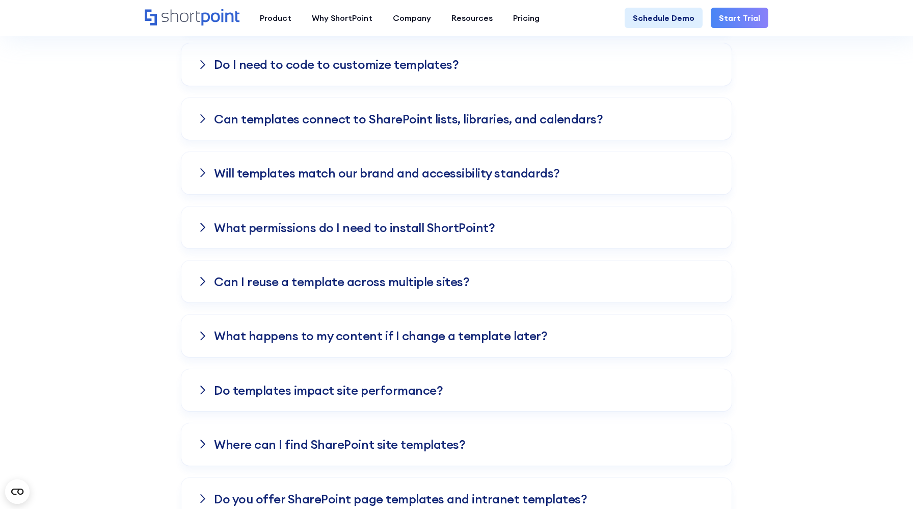
click at [333, 172] on h3 "Will templates match our brand and accessibility standards?" at bounding box center [387, 172] width 346 height 13
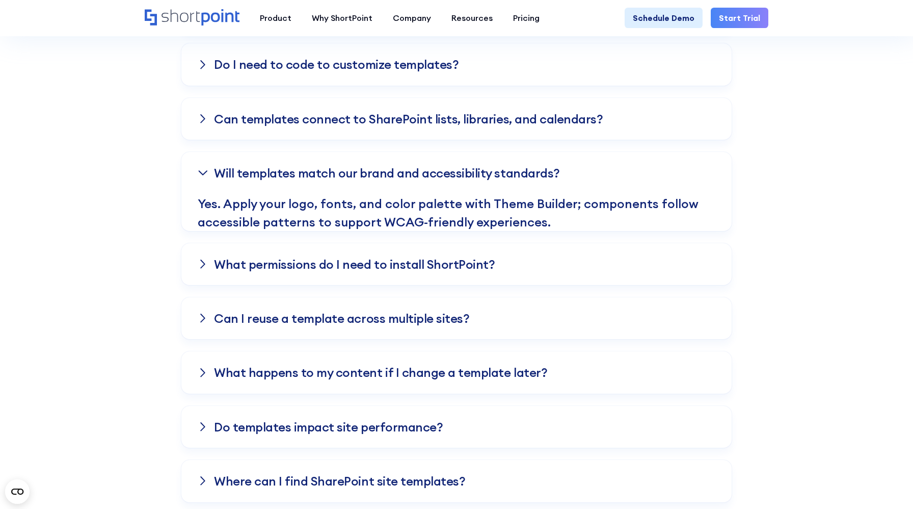
click at [331, 265] on h3 "What permissions do I need to install ShortPoint?" at bounding box center [354, 263] width 281 height 13
